Goal: Find specific page/section: Find specific page/section

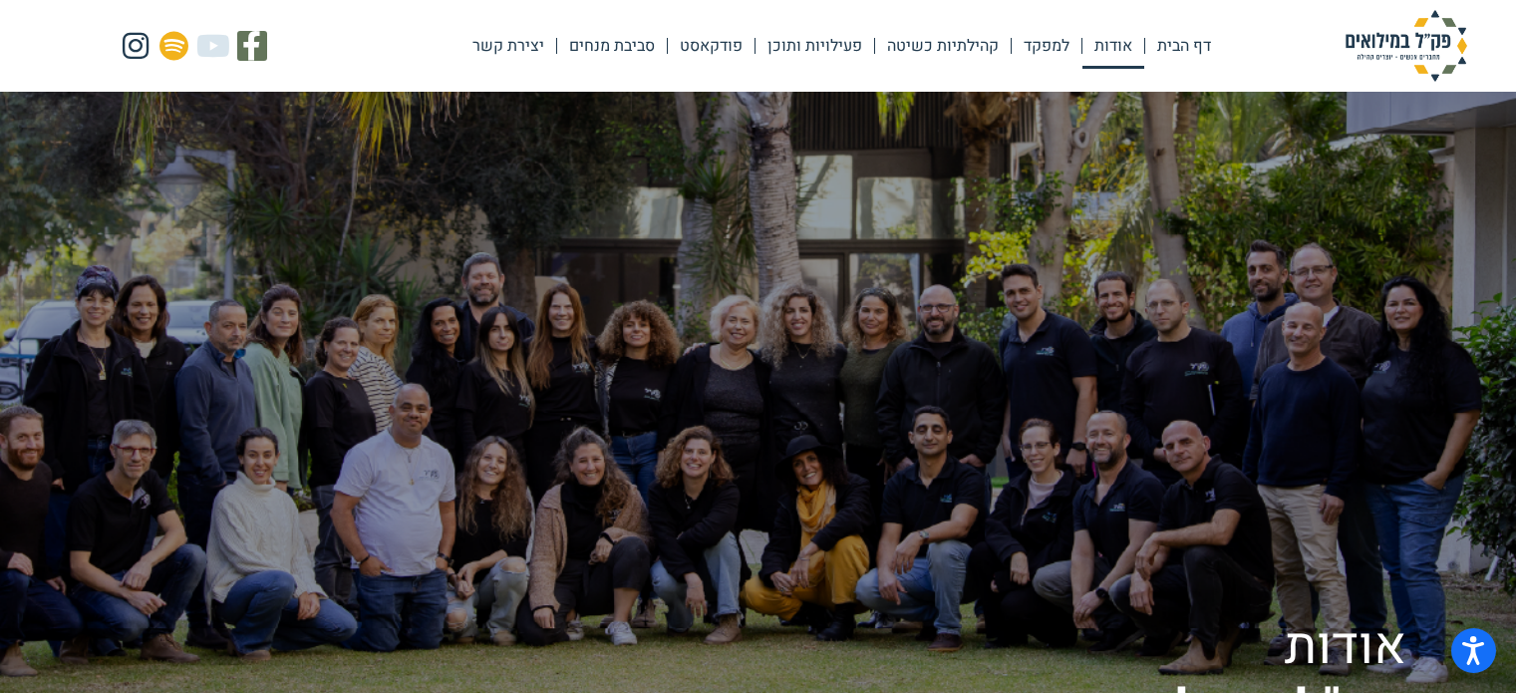
scroll to position [1595, 0]
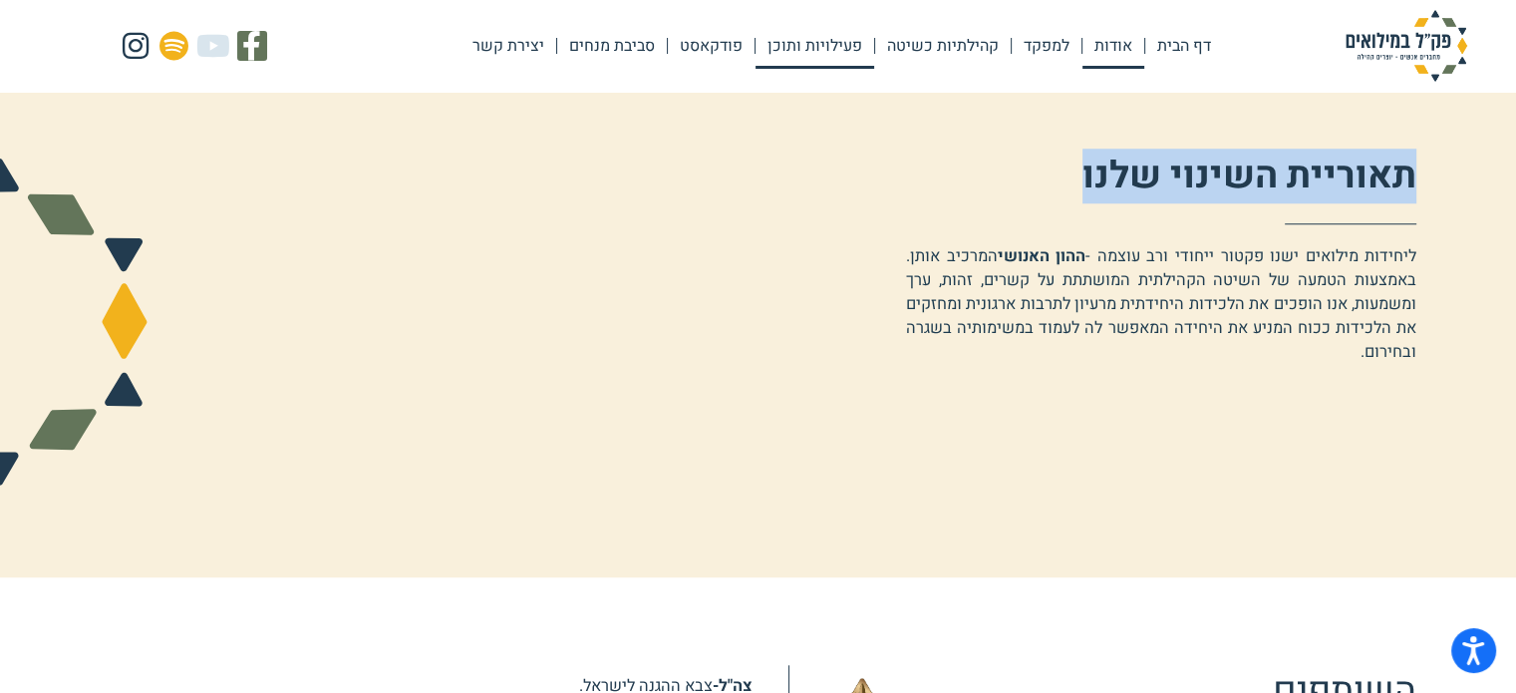
click at [791, 41] on link "פעילויות ותוכן" at bounding box center [815, 46] width 119 height 46
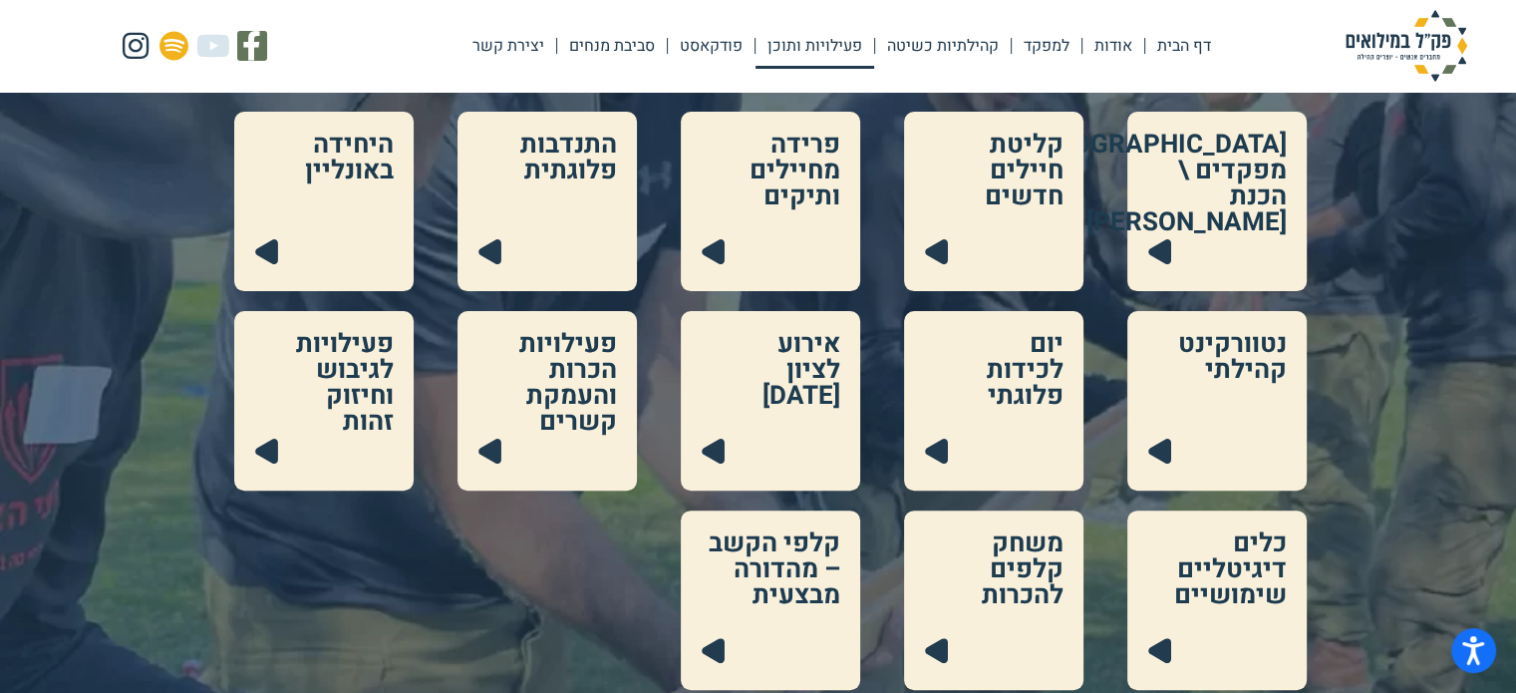
scroll to position [498, 0]
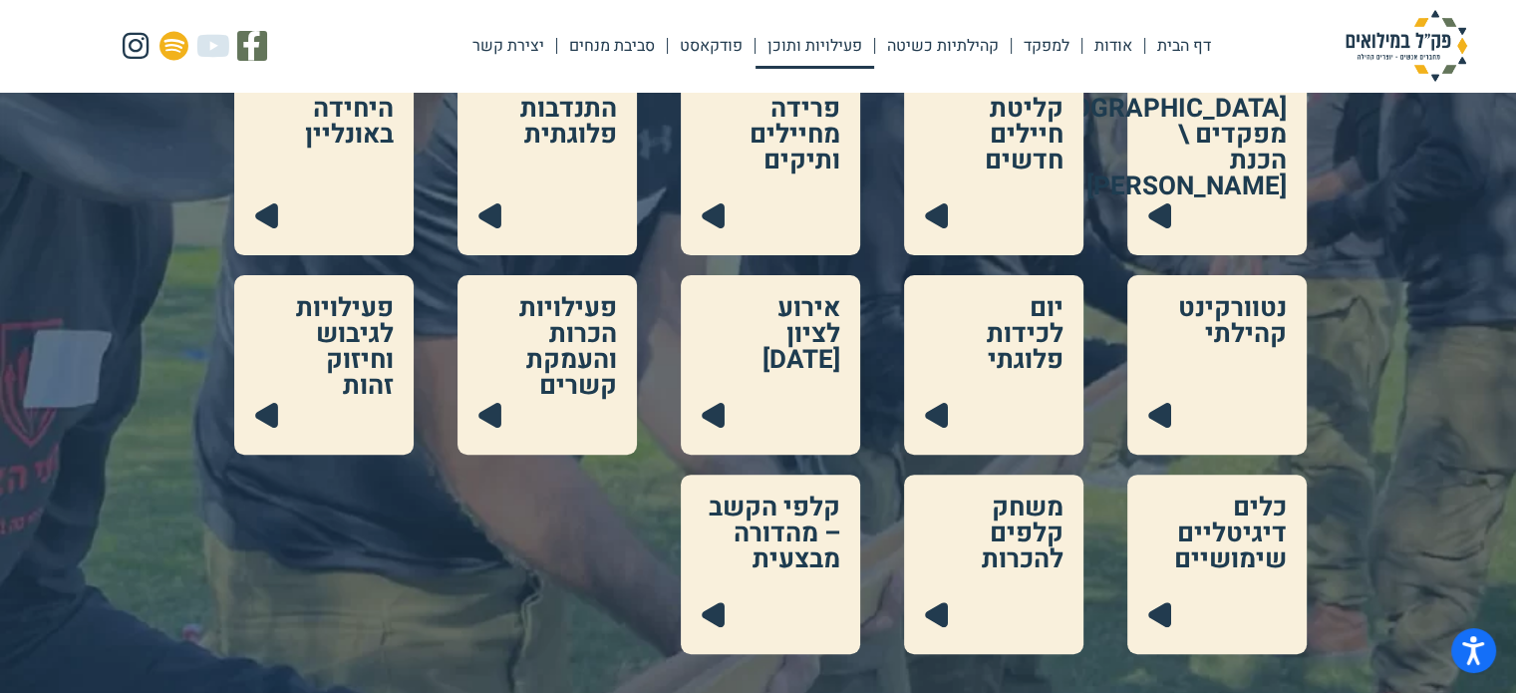
click at [780, 535] on link at bounding box center [770, 563] width 179 height 179
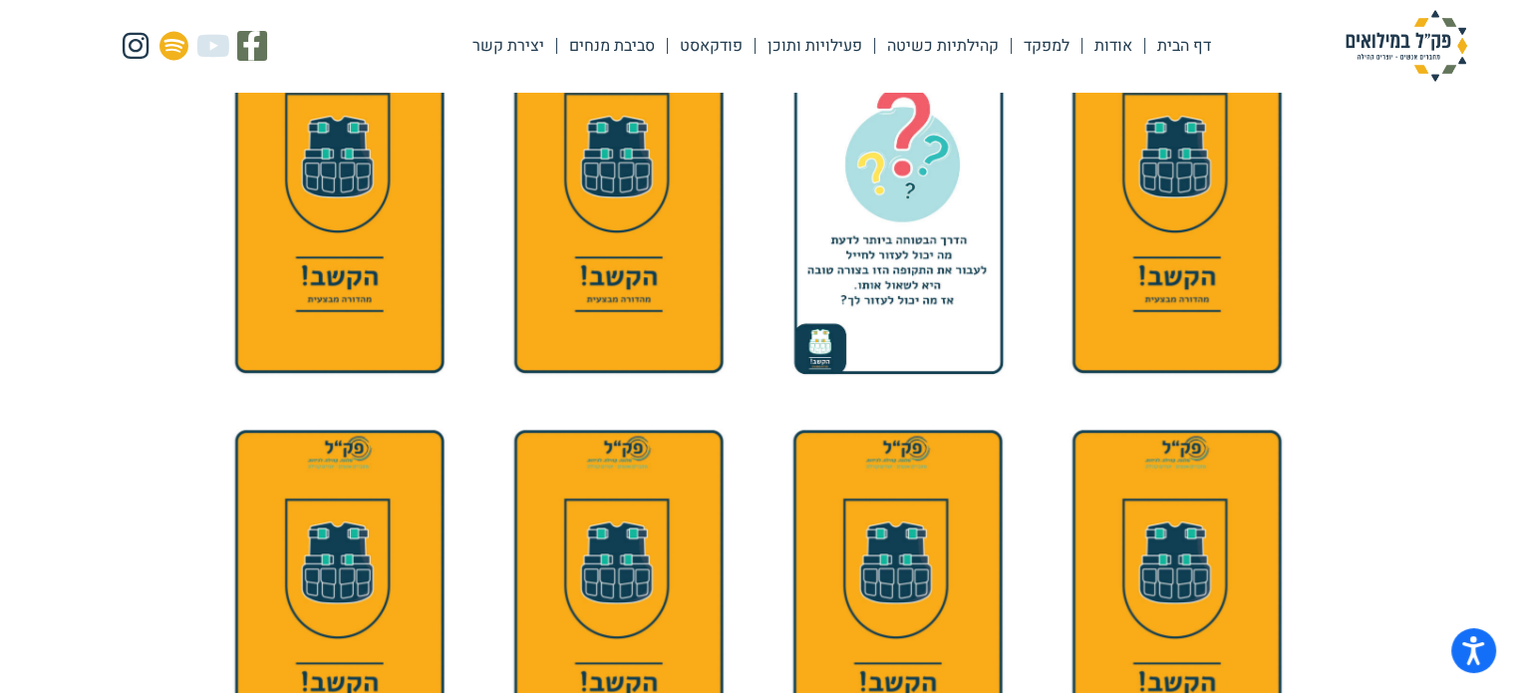
scroll to position [498, 0]
